Goal: Transaction & Acquisition: Register for event/course

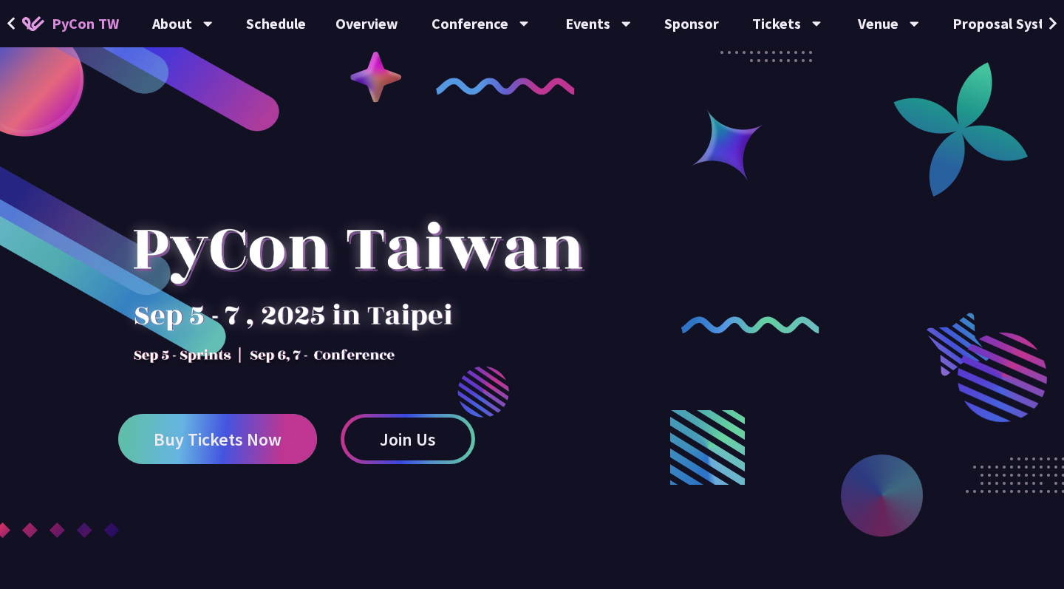
click at [237, 430] on span "Buy Tickets Now" at bounding box center [218, 439] width 128 height 18
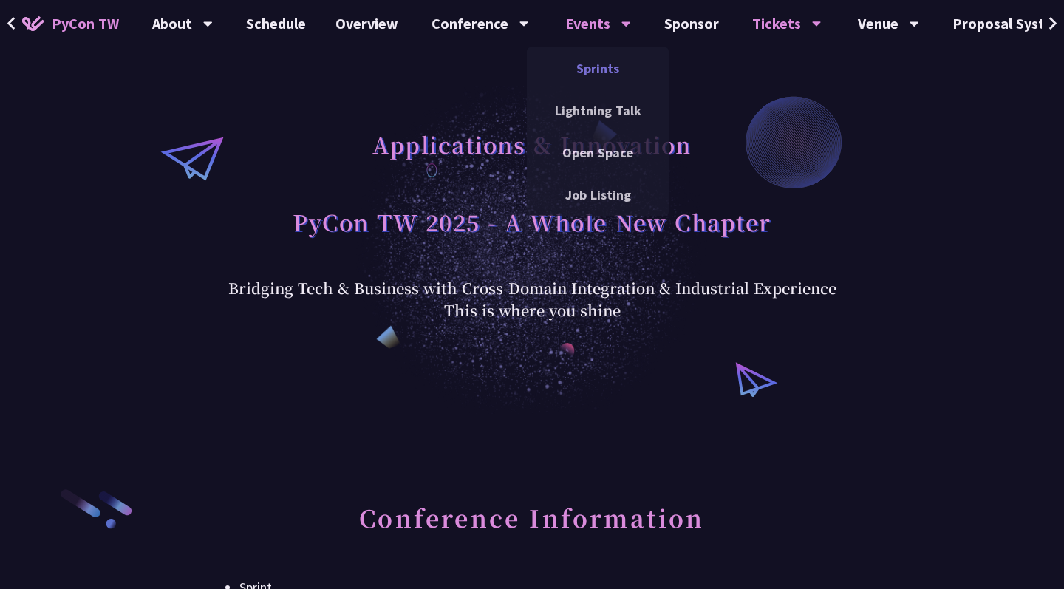
click at [613, 75] on link "Sprints" at bounding box center [598, 68] width 142 height 35
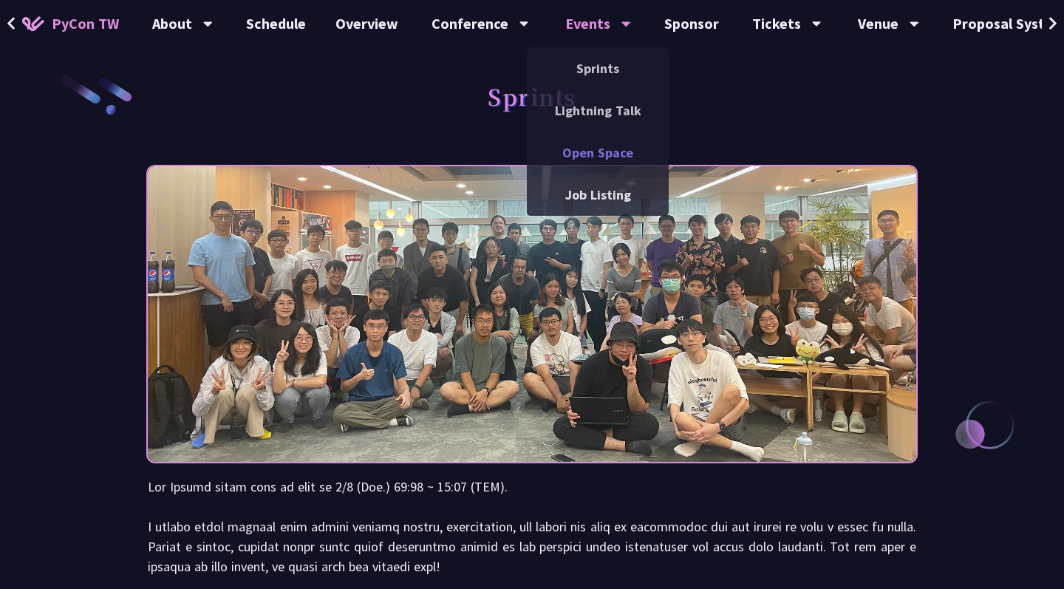
click at [613, 150] on link "Open Space" at bounding box center [598, 152] width 142 height 35
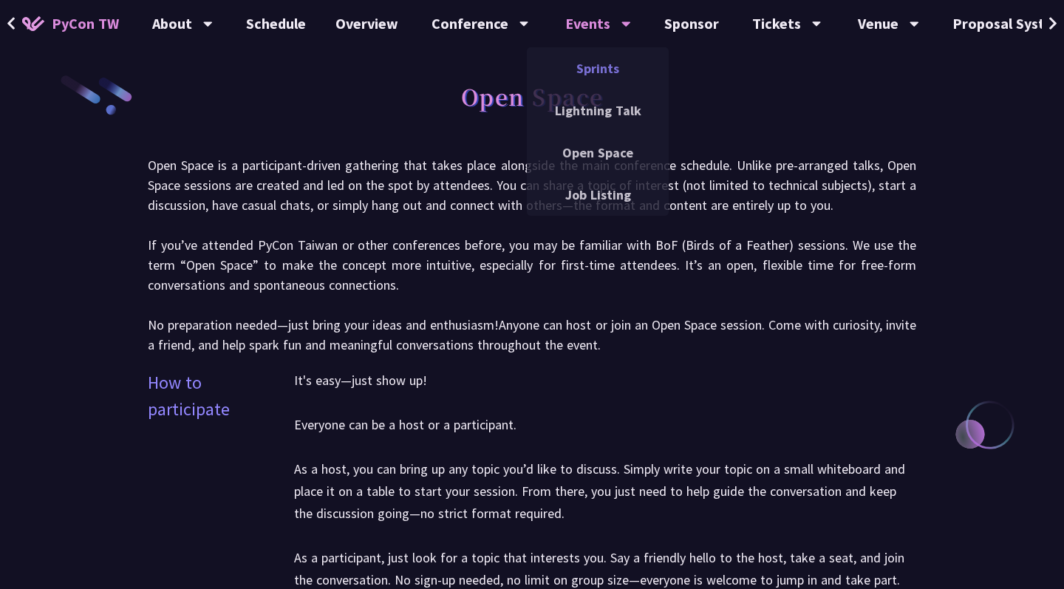
click at [599, 65] on link "Sprints" at bounding box center [598, 68] width 142 height 35
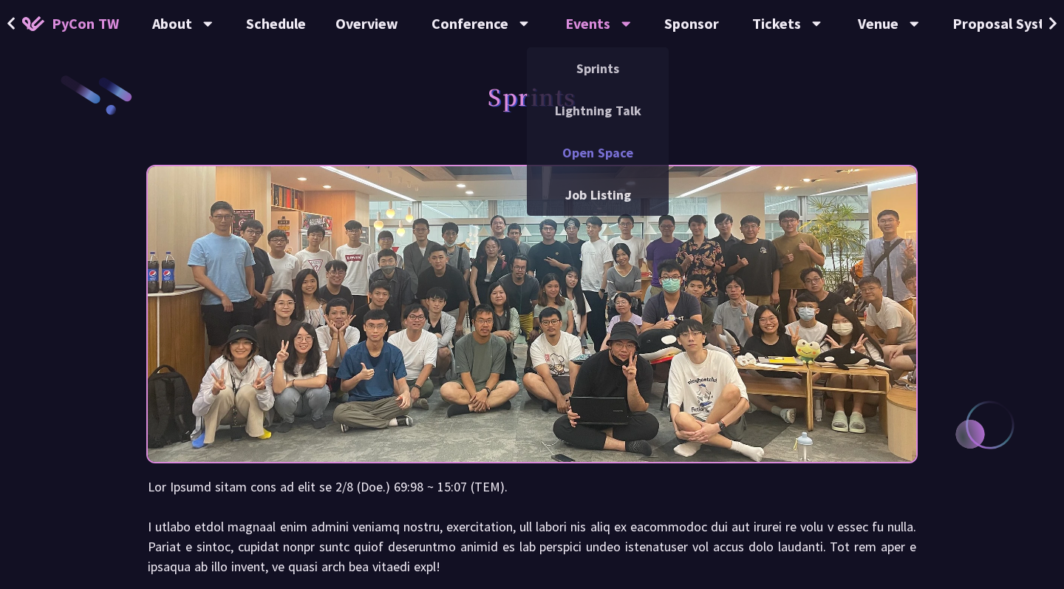
click at [604, 155] on link "Open Space" at bounding box center [598, 152] width 142 height 35
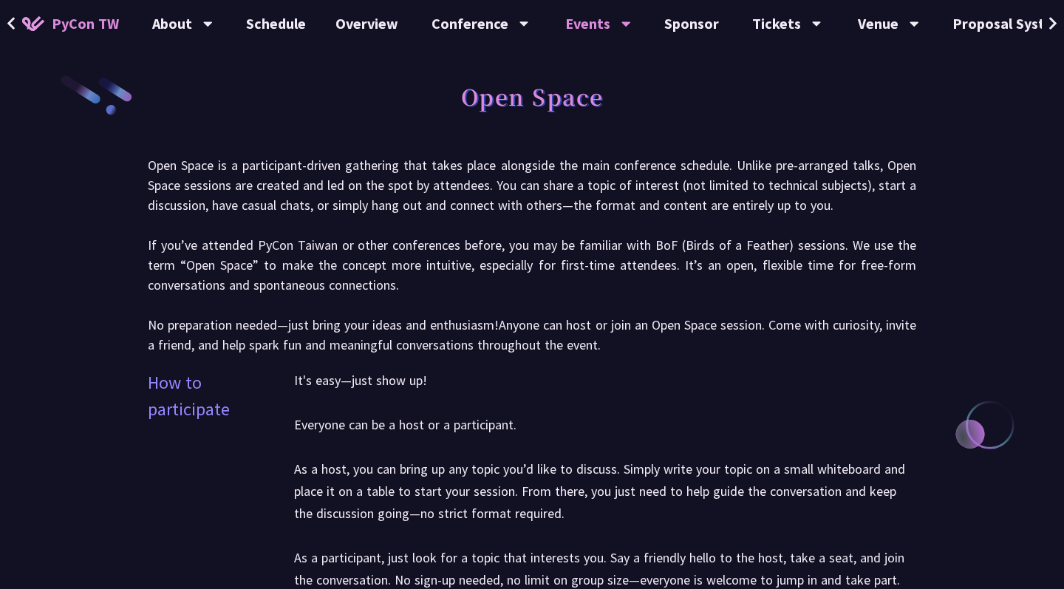
click at [1044, 26] on button at bounding box center [1053, 23] width 22 height 47
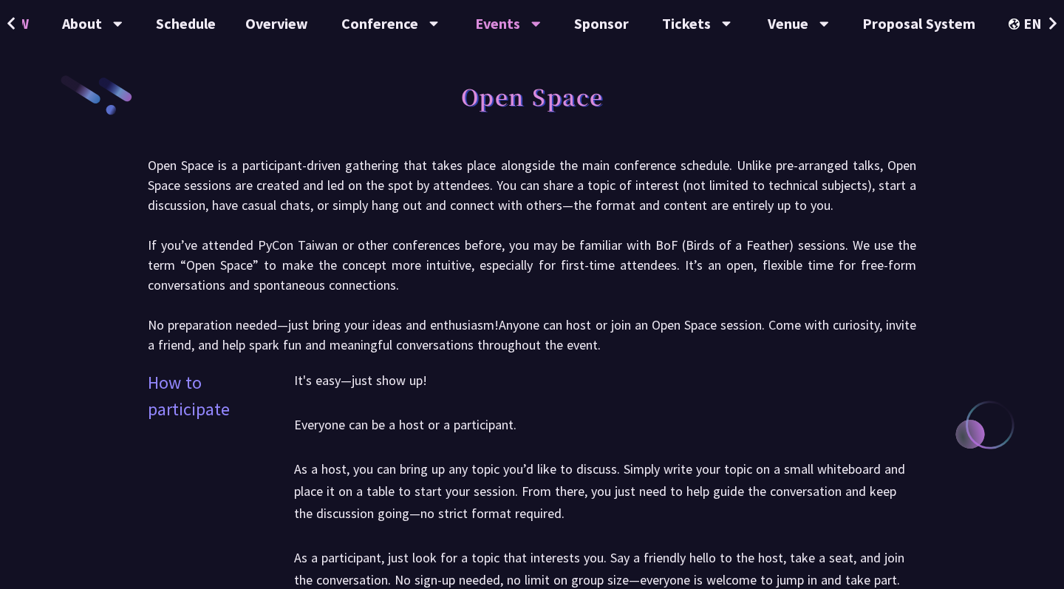
scroll to position [0, 92]
click at [1050, 26] on icon at bounding box center [1054, 23] width 10 height 15
click at [121, 20] on div "Venue" at bounding box center [91, 23] width 61 height 47
click at [812, 67] on link "Venue Info" at bounding box center [797, 68] width 142 height 35
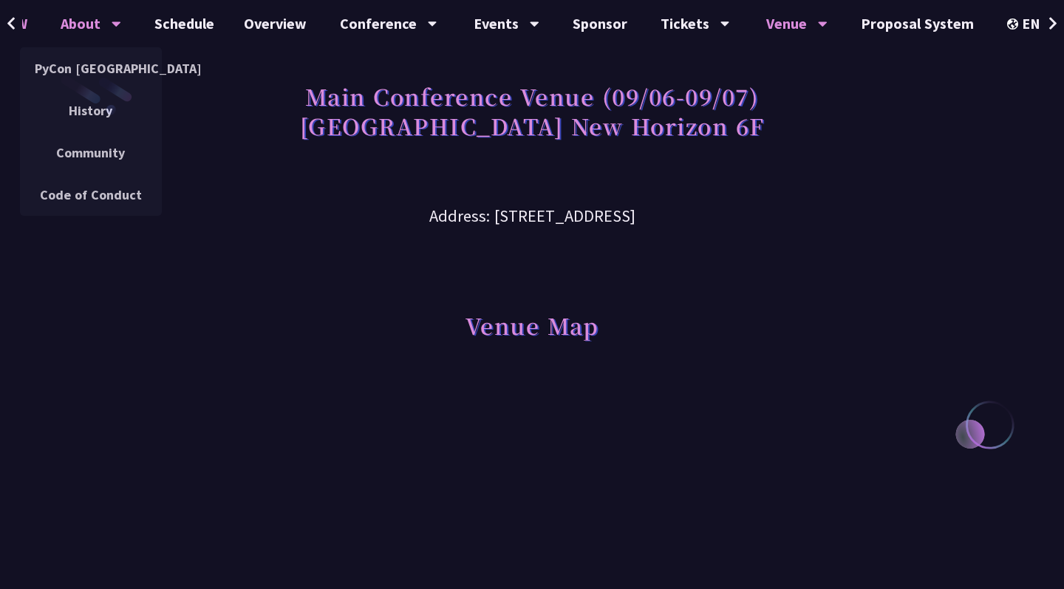
click at [113, 13] on div "About" at bounding box center [91, 23] width 61 height 47
click at [121, 70] on link "PyCon [GEOGRAPHIC_DATA]" at bounding box center [91, 68] width 142 height 35
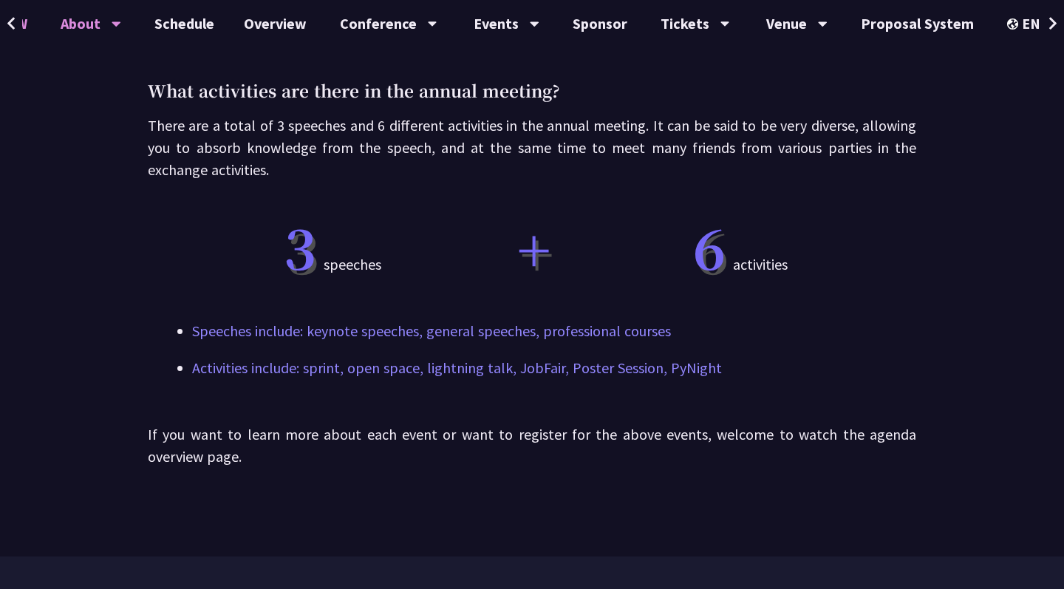
scroll to position [893, 0]
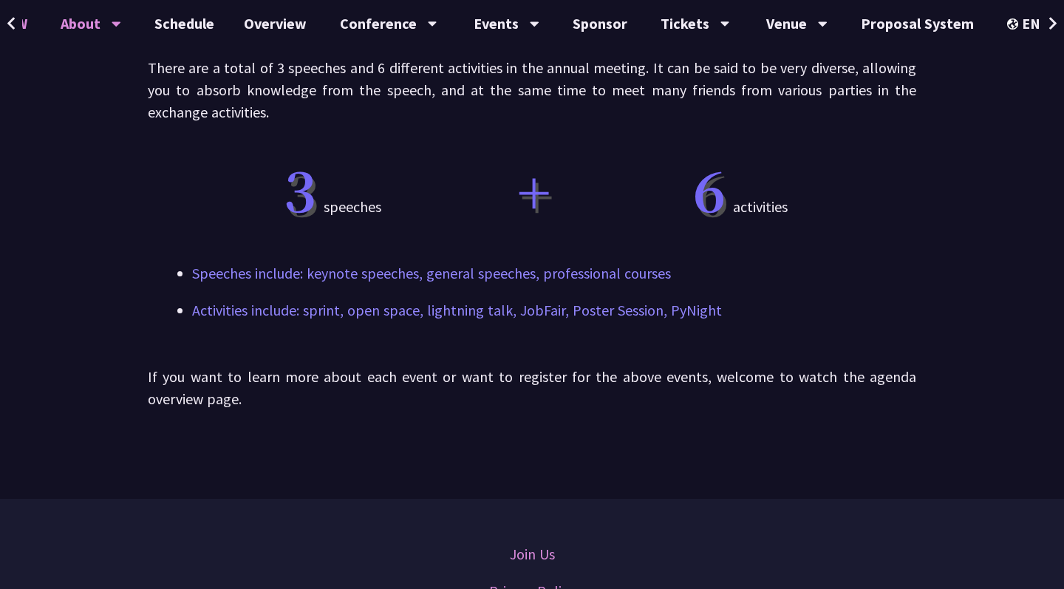
drag, startPoint x: 304, startPoint y: 186, endPoint x: 341, endPoint y: 216, distance: 47.9
click at [304, 186] on span "3" at bounding box center [300, 188] width 33 height 79
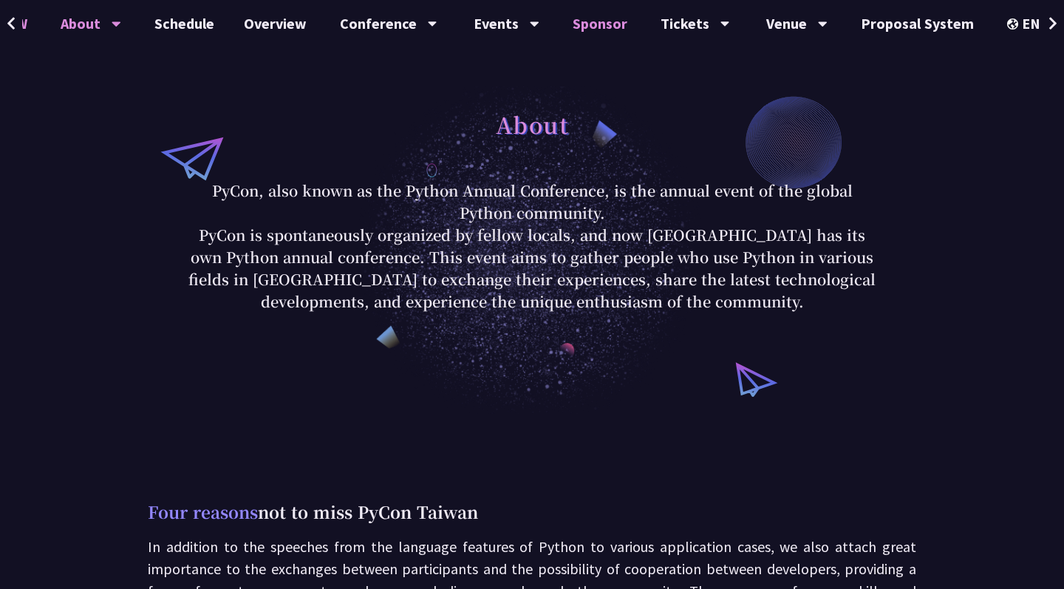
scroll to position [0, 0]
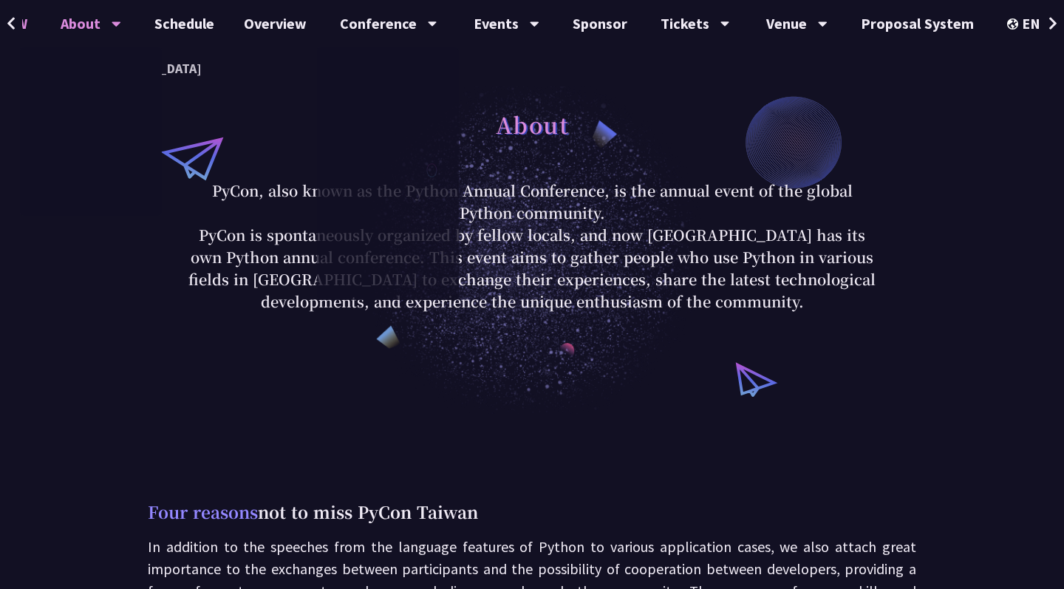
click at [10, 23] on icon at bounding box center [10, 23] width 7 height 13
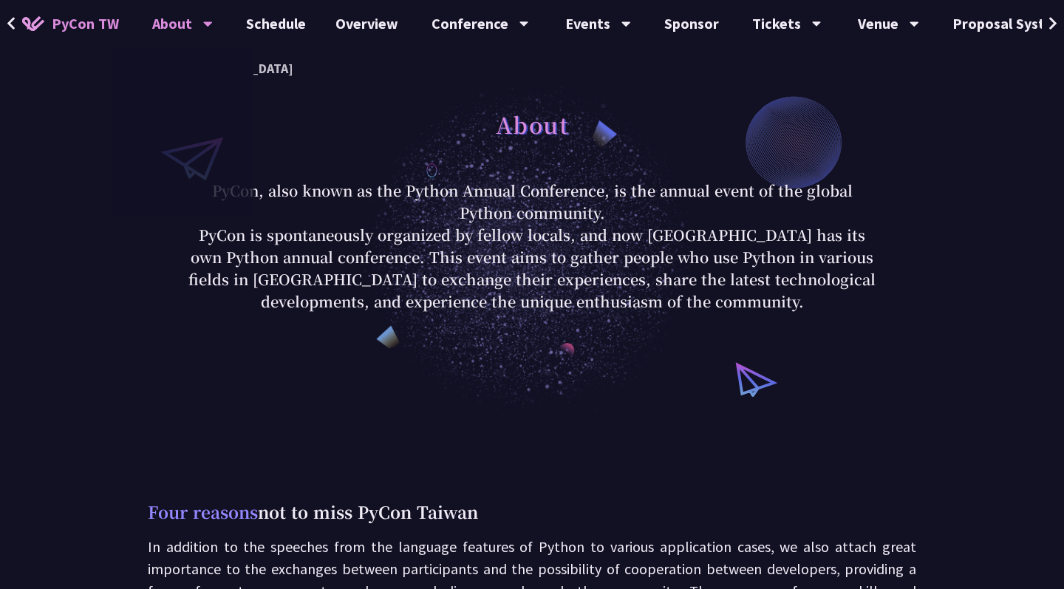
click at [10, 23] on icon at bounding box center [10, 23] width 7 height 13
click at [66, 21] on span "PyCon TW" at bounding box center [85, 24] width 67 height 22
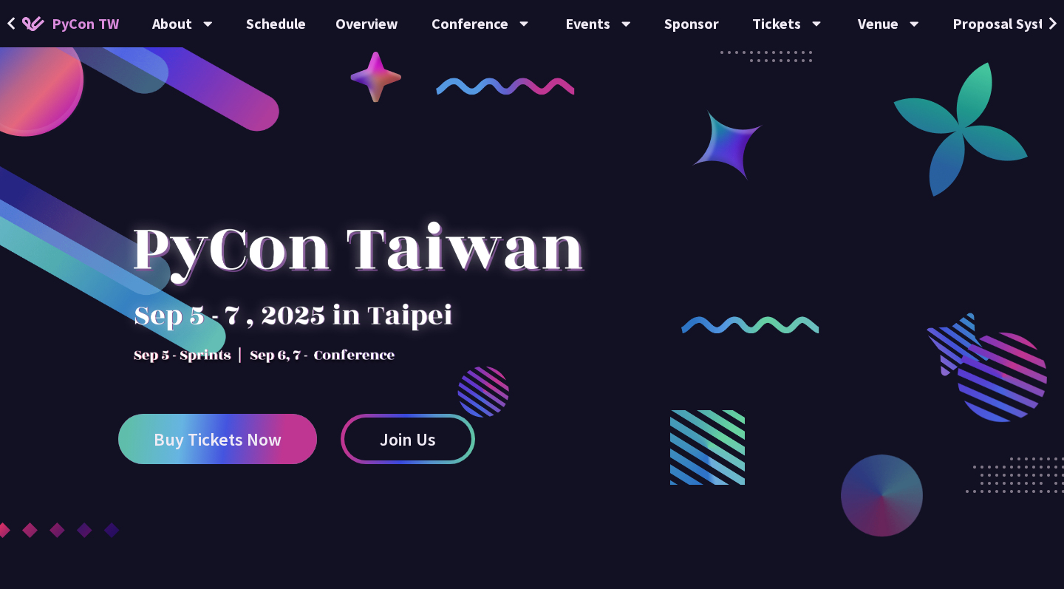
click at [243, 443] on span "Buy Tickets Now" at bounding box center [218, 439] width 128 height 18
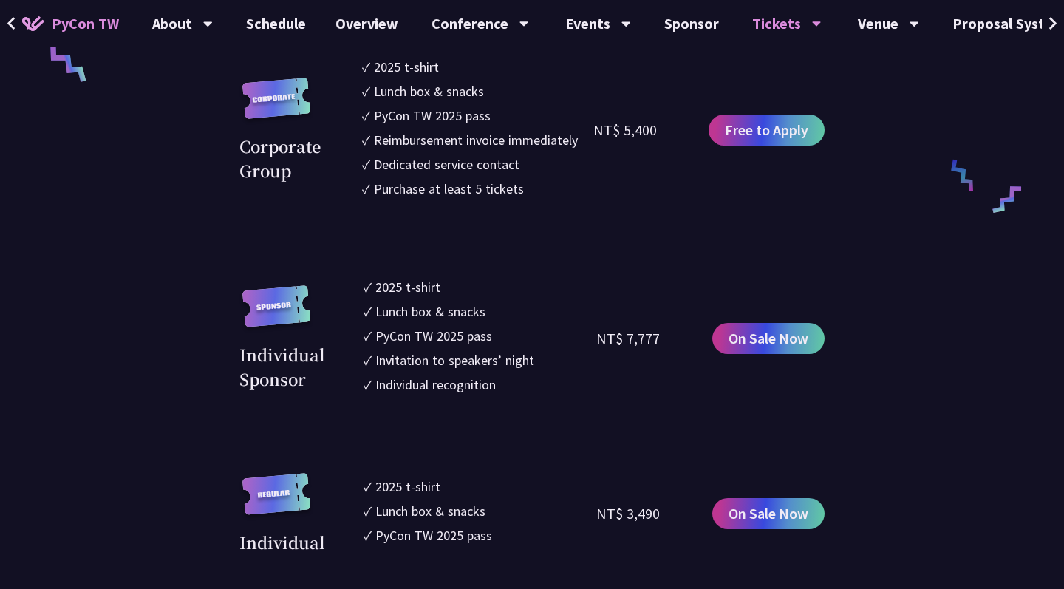
scroll to position [1072, 0]
